Goal: Check status

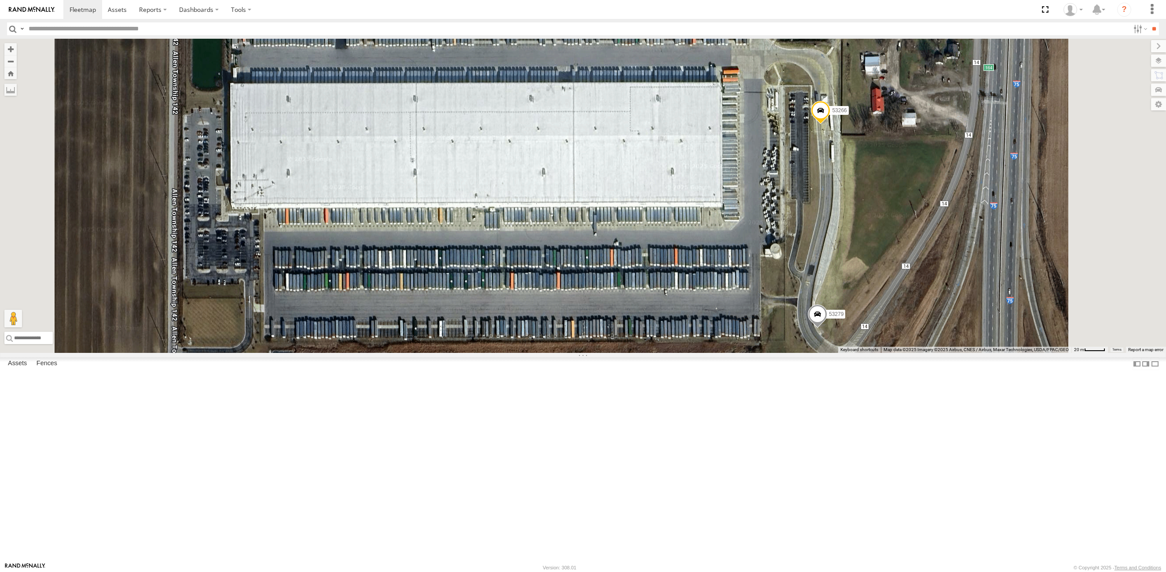
select select "**********"
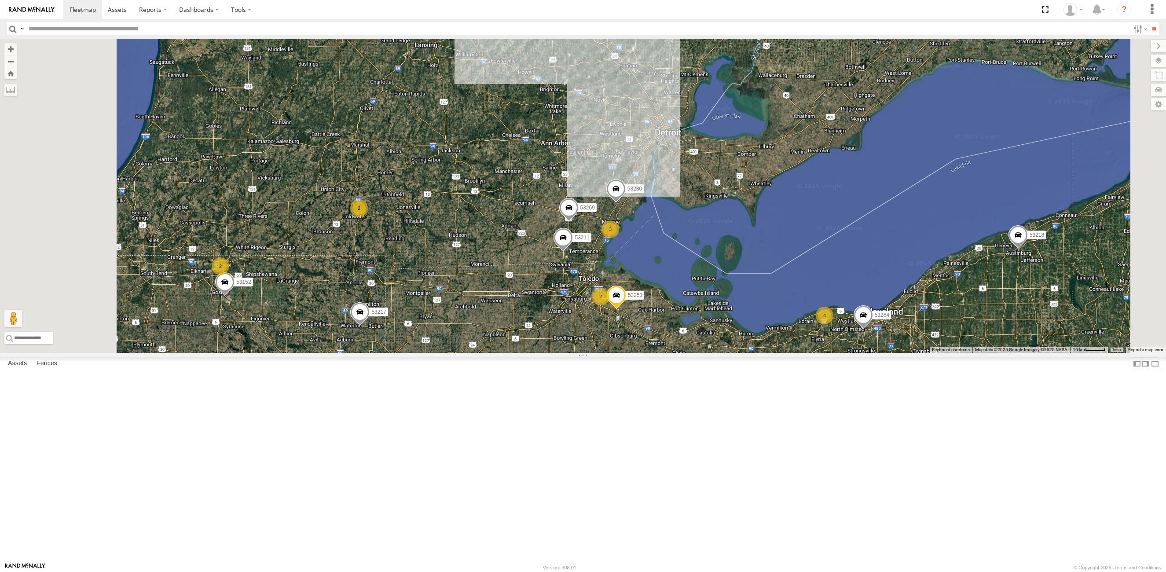
drag, startPoint x: 640, startPoint y: 287, endPoint x: 681, endPoint y: 401, distance: 121.5
click at [695, 353] on div "53267 53210 53207 53257 53253 53141 53264 2 8 3 53280 3 53287 53104 53152 2 4 5…" at bounding box center [583, 196] width 1166 height 314
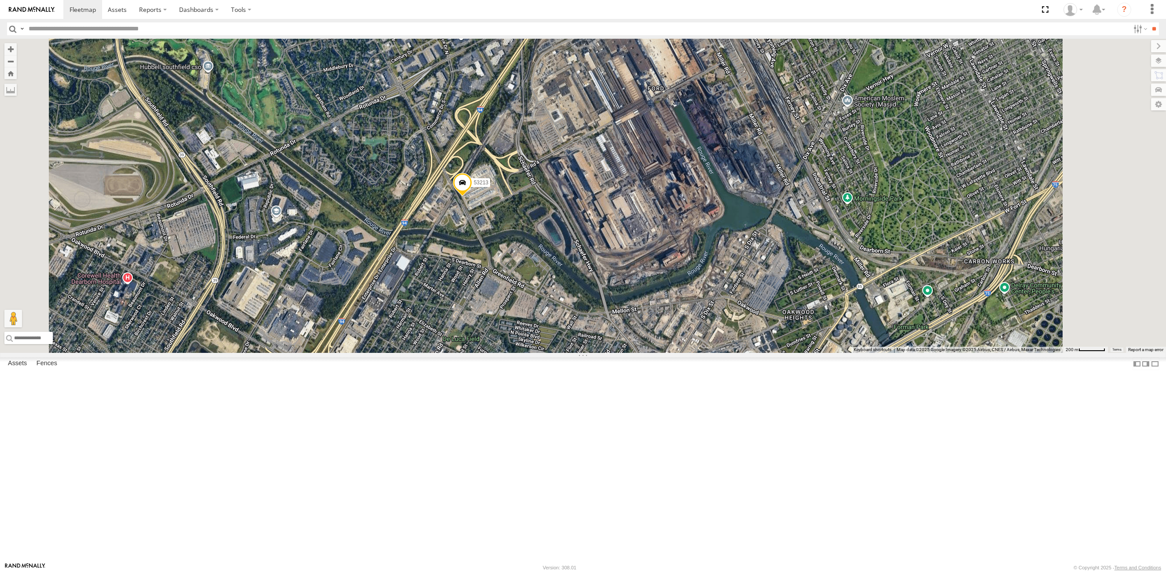
click at [472, 197] on span at bounding box center [462, 185] width 19 height 24
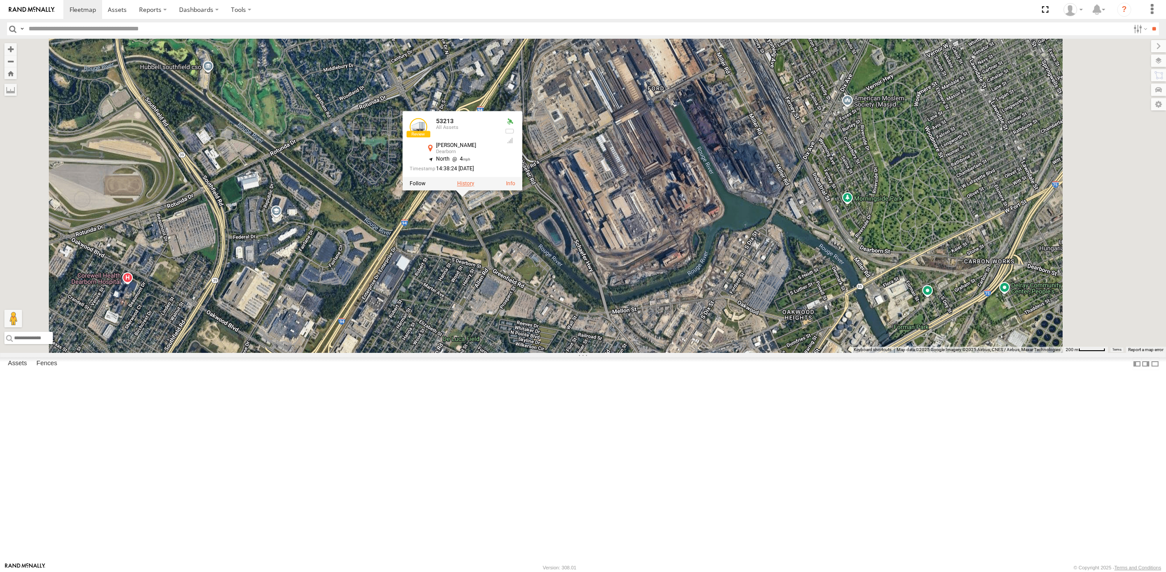
click at [474, 186] on label at bounding box center [465, 183] width 17 height 6
type input "**********"
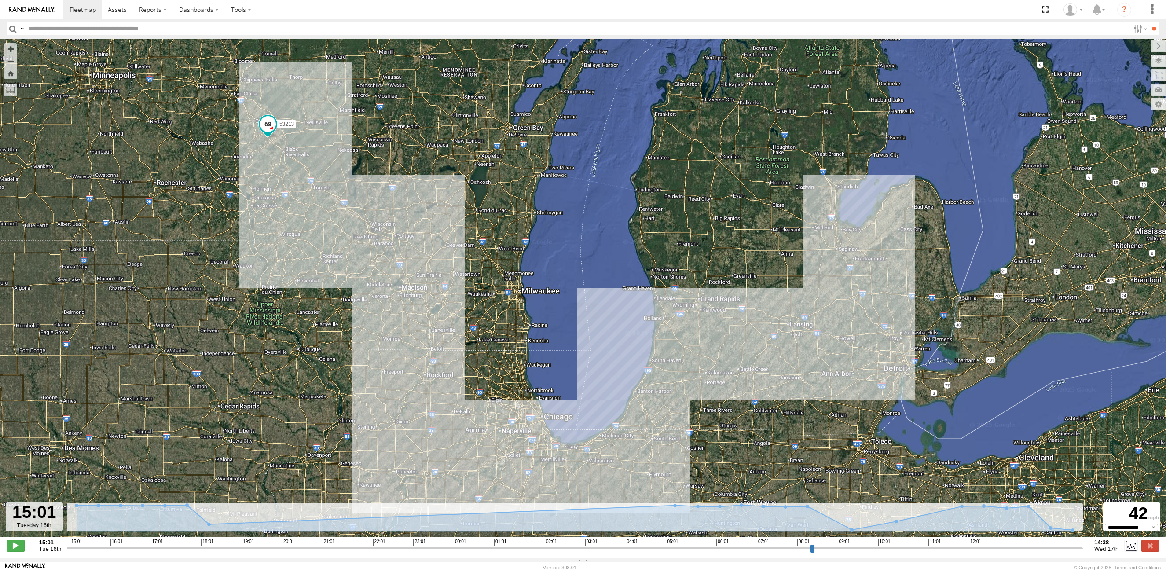
click at [7, 24] on header "Search Query Asset ID Asset Label Registration Manufacturer Model VIN Job ID" at bounding box center [583, 29] width 1166 height 20
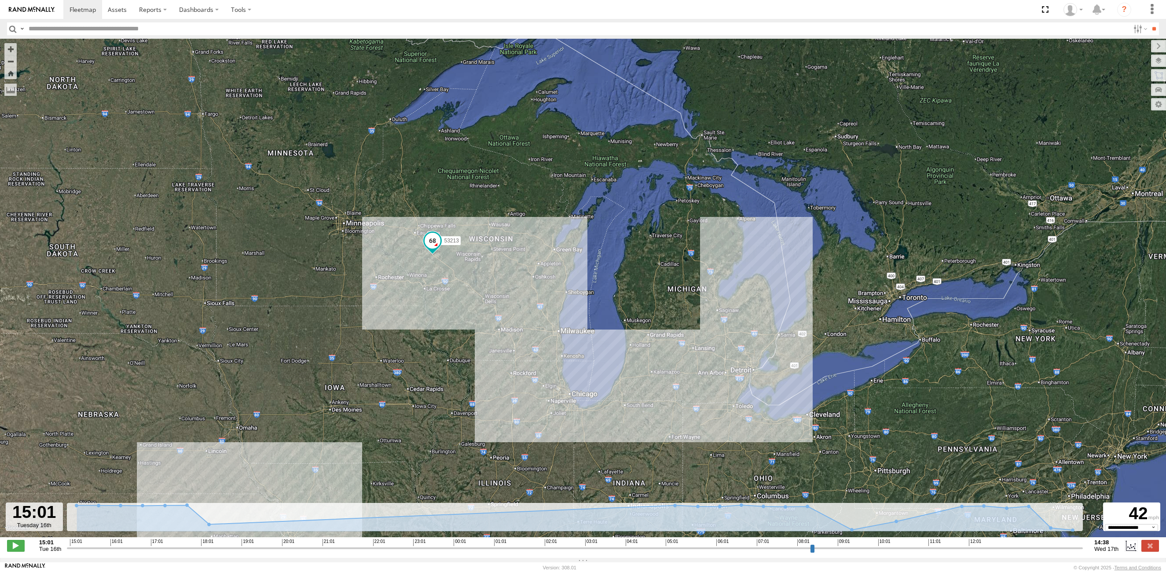
drag, startPoint x: 761, startPoint y: 200, endPoint x: 674, endPoint y: 303, distance: 135.4
click at [677, 306] on div "53213" at bounding box center [583, 293] width 1166 height 508
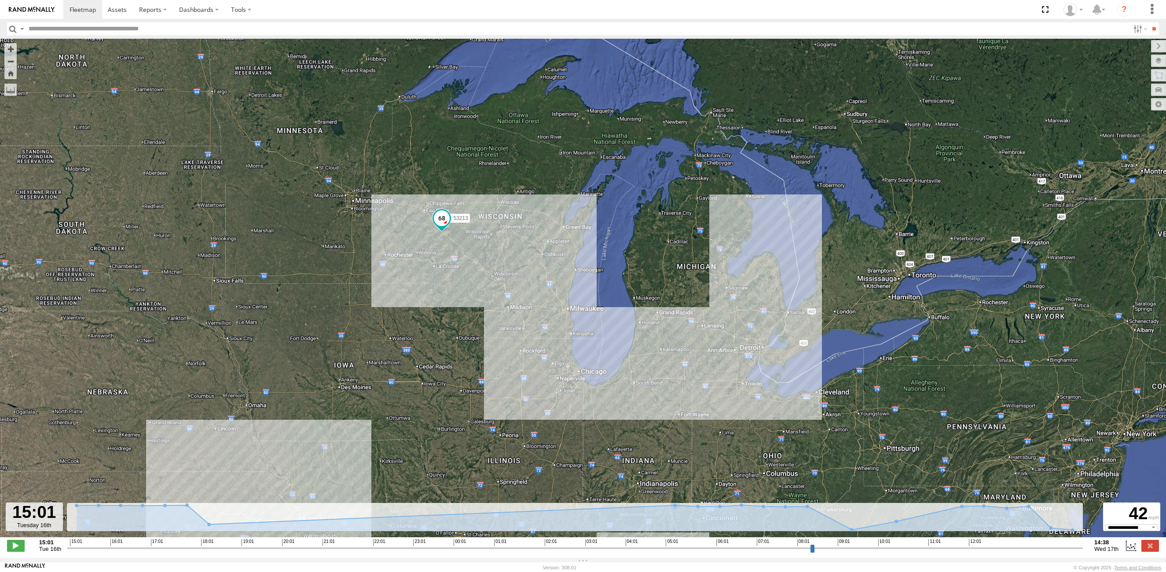
drag, startPoint x: 464, startPoint y: 370, endPoint x: 478, endPoint y: 343, distance: 30.5
click at [478, 343] on div "53213" at bounding box center [583, 293] width 1166 height 508
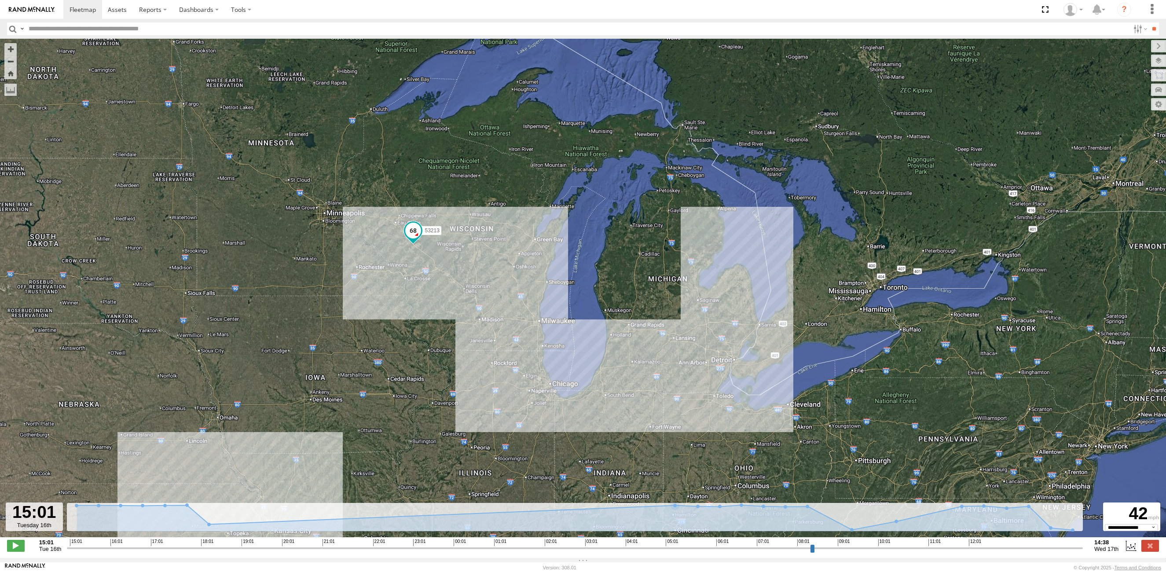
drag, startPoint x: 460, startPoint y: 281, endPoint x: 428, endPoint y: 296, distance: 34.8
click at [428, 296] on div "53213" at bounding box center [583, 293] width 1166 height 508
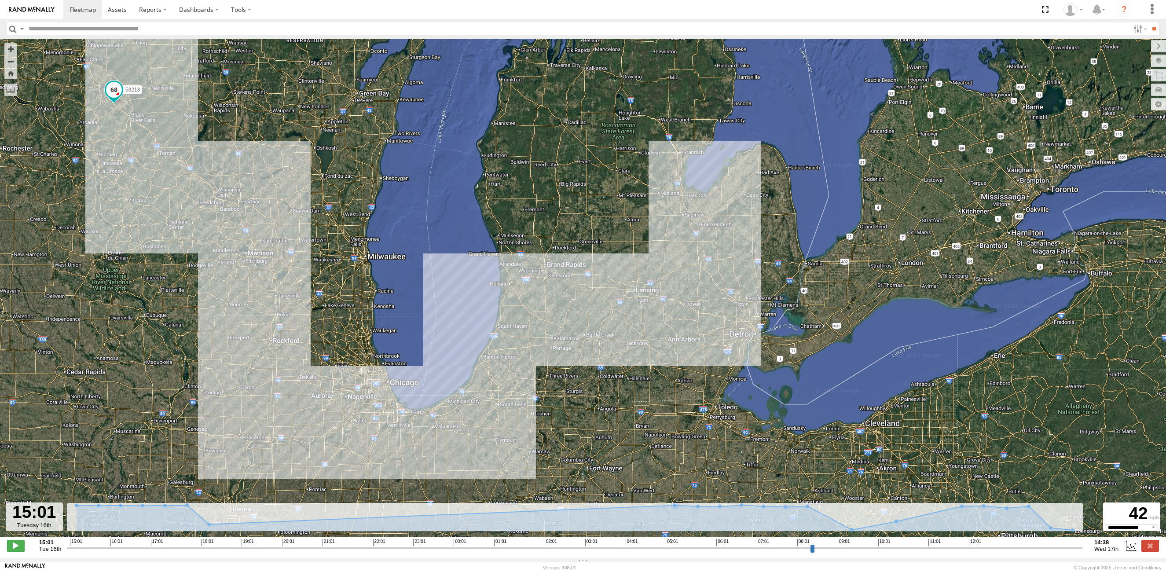
click at [11, 27] on input "button" at bounding box center [12, 28] width 11 height 13
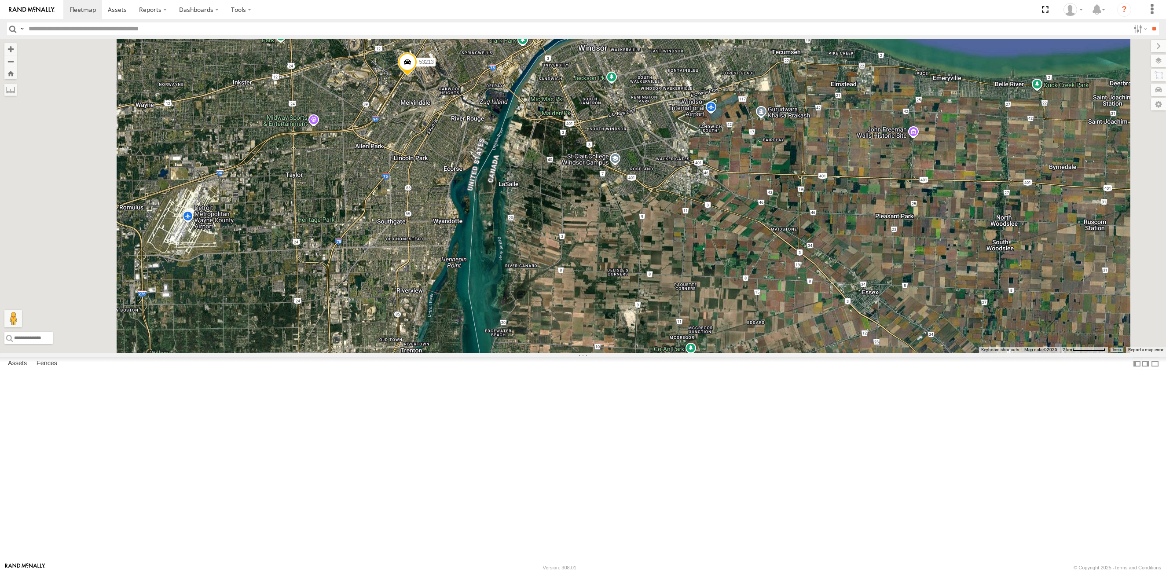
drag, startPoint x: 454, startPoint y: 417, endPoint x: 487, endPoint y: 185, distance: 234.1
click at [487, 185] on div "53213" at bounding box center [583, 196] width 1166 height 314
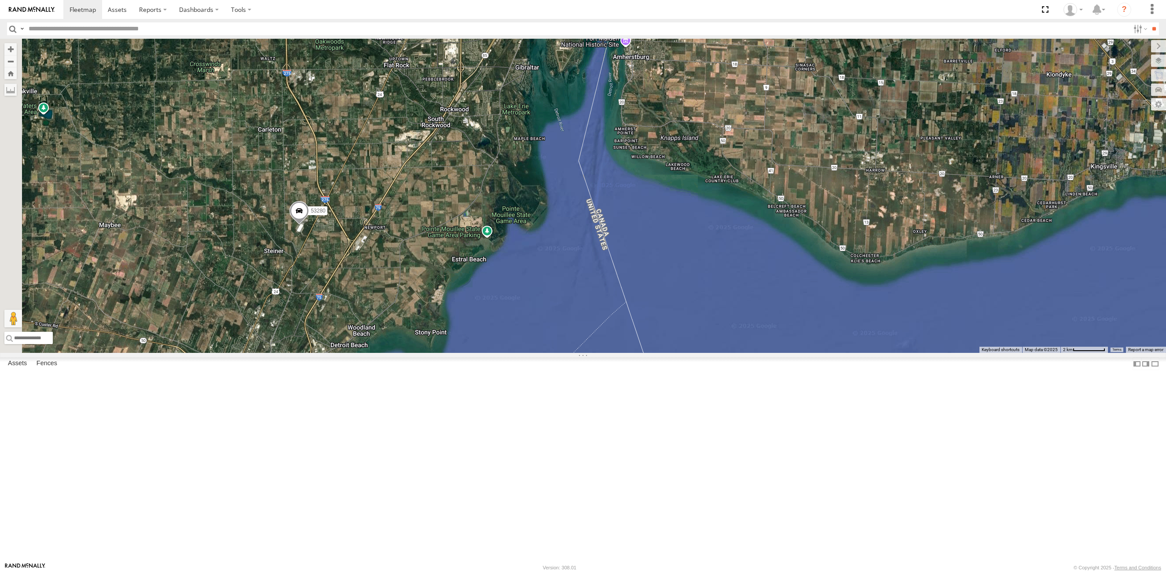
drag, startPoint x: 470, startPoint y: 433, endPoint x: 592, endPoint y: 209, distance: 254.9
click at [592, 212] on div "53213 53280" at bounding box center [583, 196] width 1166 height 314
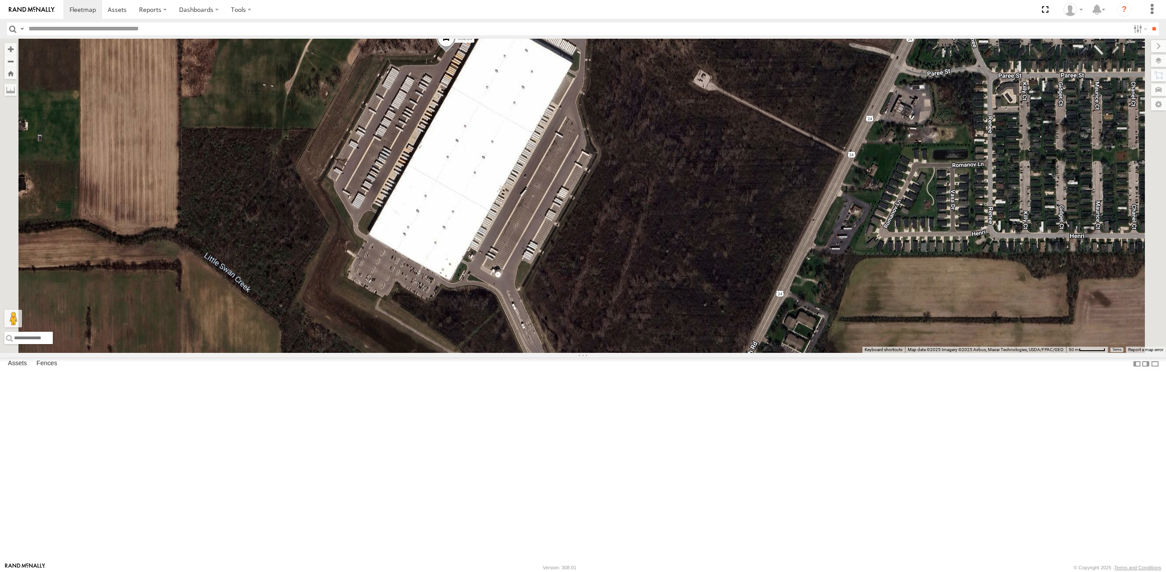
drag, startPoint x: 521, startPoint y: 320, endPoint x: 614, endPoint y: 262, distance: 109.1
click at [614, 262] on div "53213 53280" at bounding box center [583, 196] width 1166 height 314
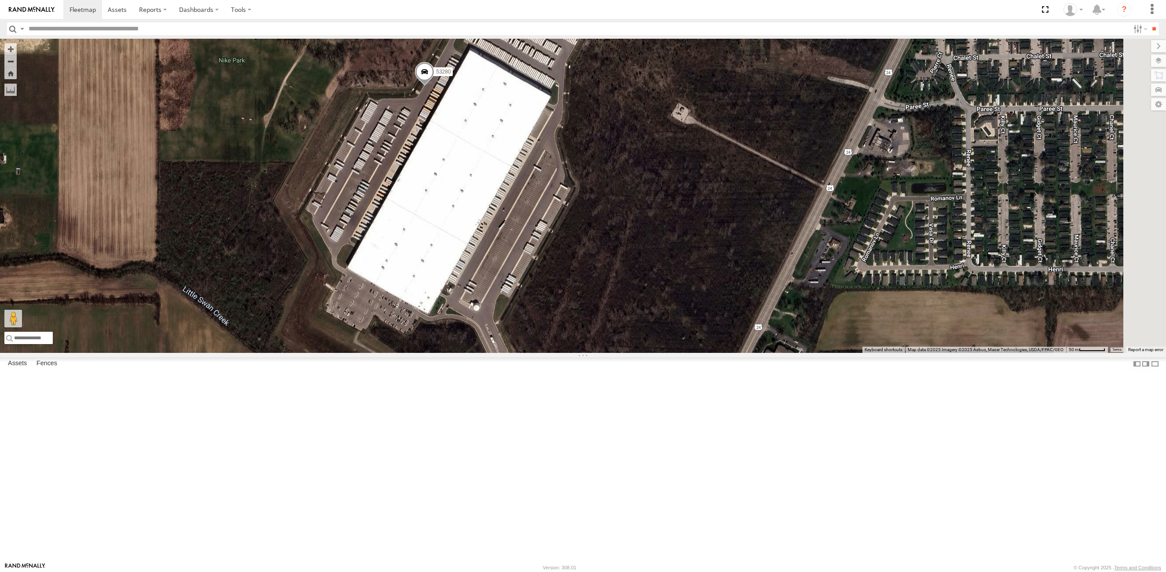
drag, startPoint x: 607, startPoint y: 238, endPoint x: 587, endPoint y: 283, distance: 49.8
click at [587, 283] on div "53213 53280" at bounding box center [583, 196] width 1166 height 314
